Goal: Use online tool/utility

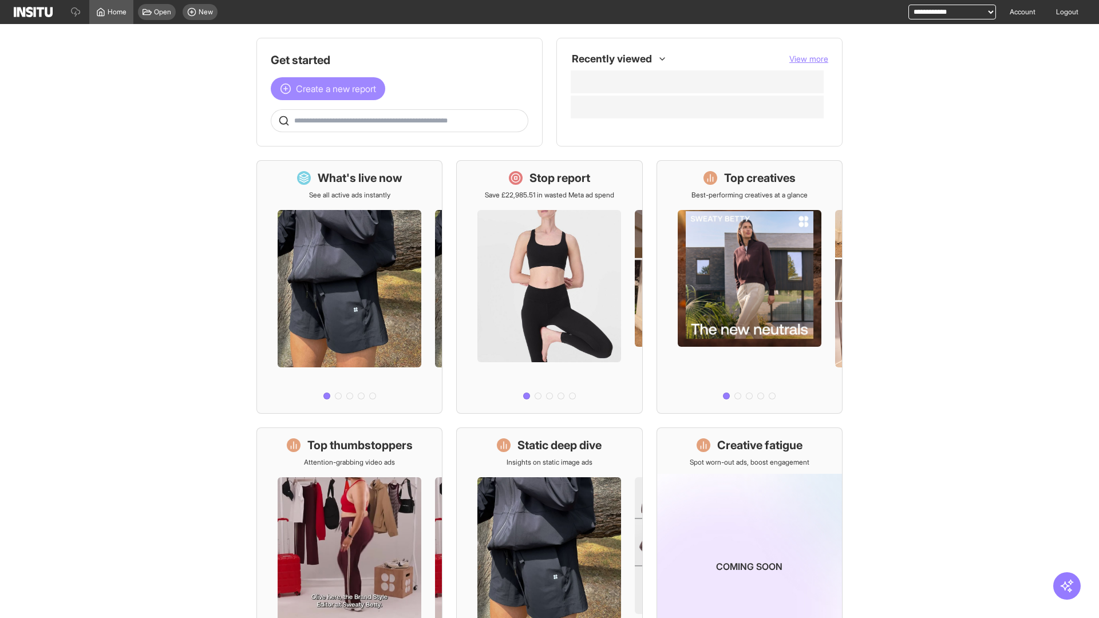
click at [331, 89] on span "Create a new report" at bounding box center [336, 89] width 80 height 14
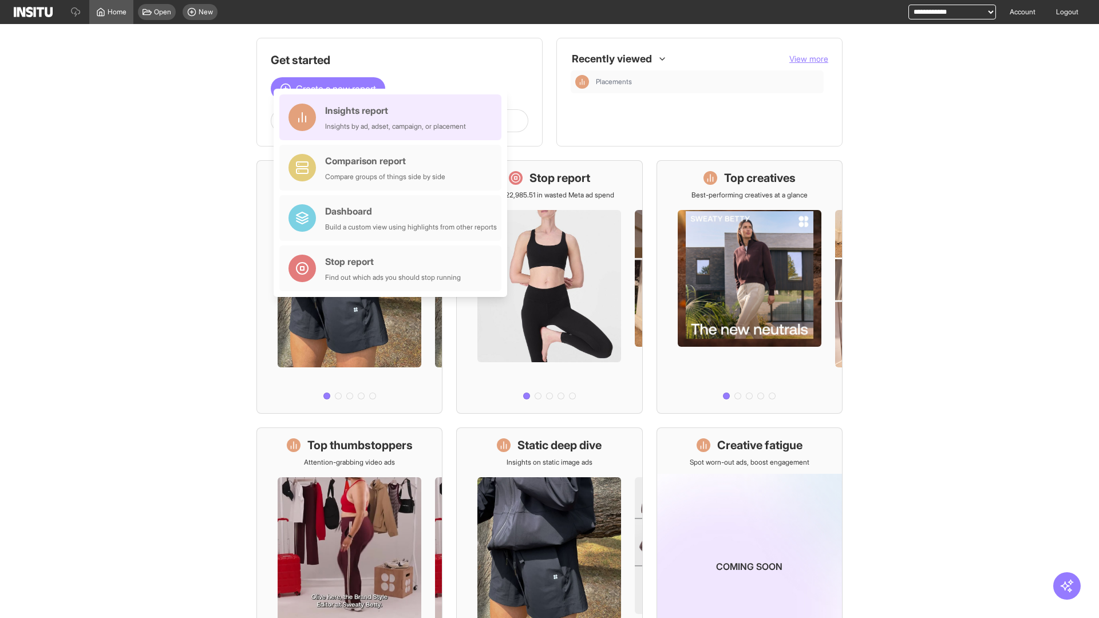
click at [393, 117] on div "Insights report Insights by ad, adset, campaign, or placement" at bounding box center [395, 117] width 141 height 27
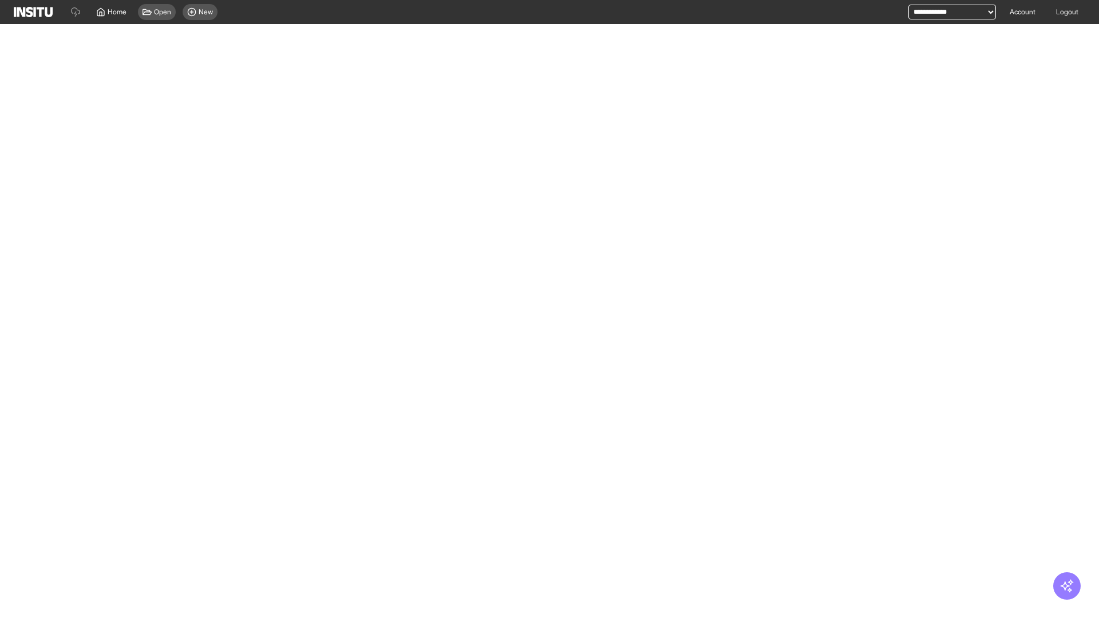
select select "**"
